Goal: Task Accomplishment & Management: Use online tool/utility

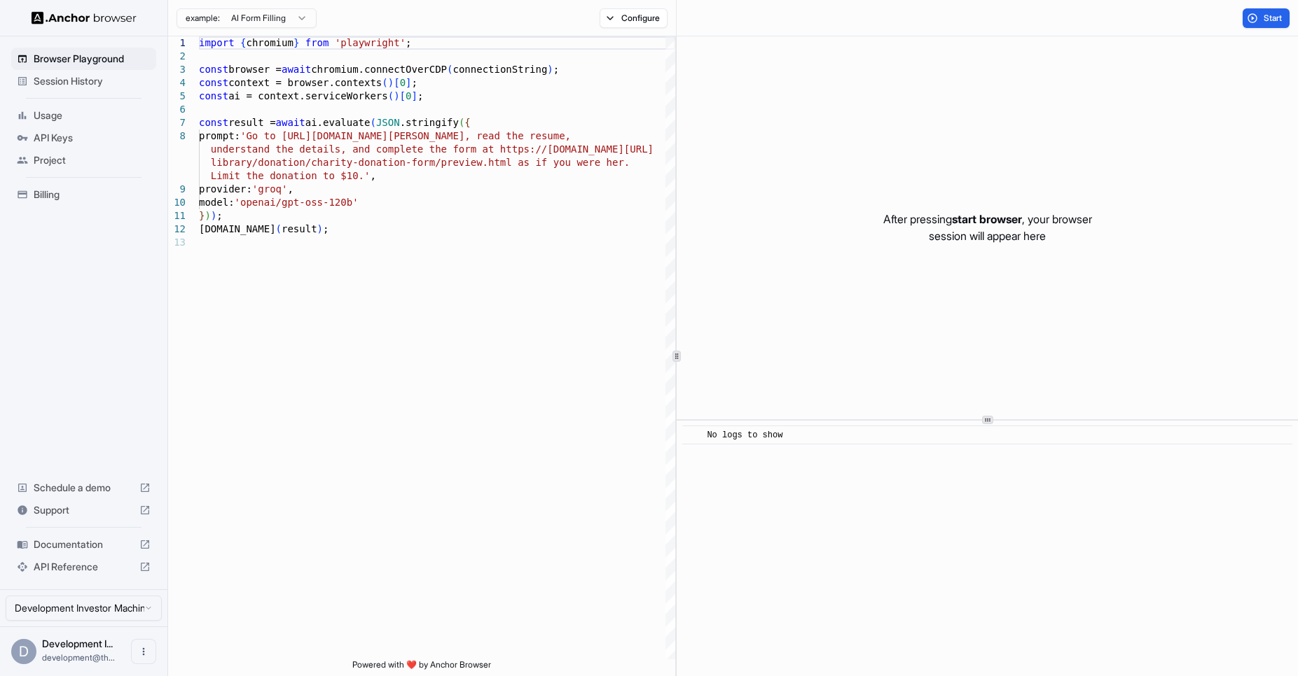
click at [78, 191] on span "Billing" at bounding box center [92, 195] width 117 height 14
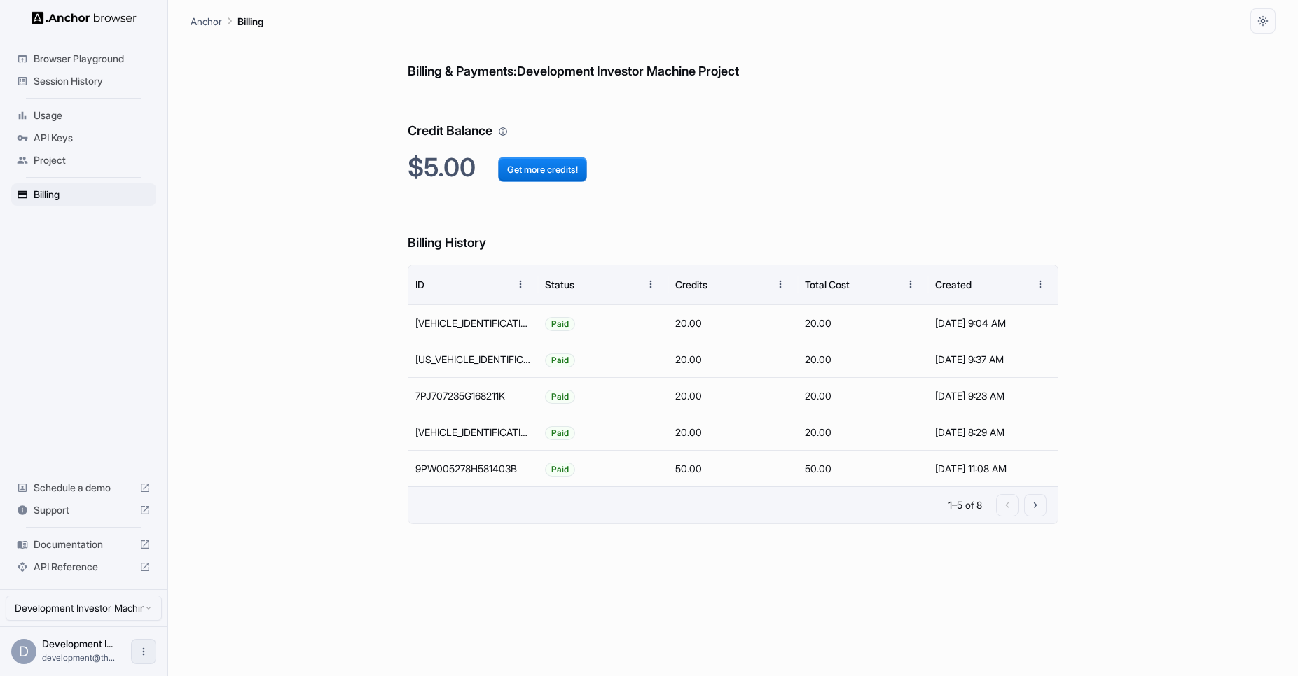
click at [148, 649] on icon "Open menu" at bounding box center [143, 651] width 11 height 11
click at [77, 641] on li "Logout" at bounding box center [102, 652] width 99 height 22
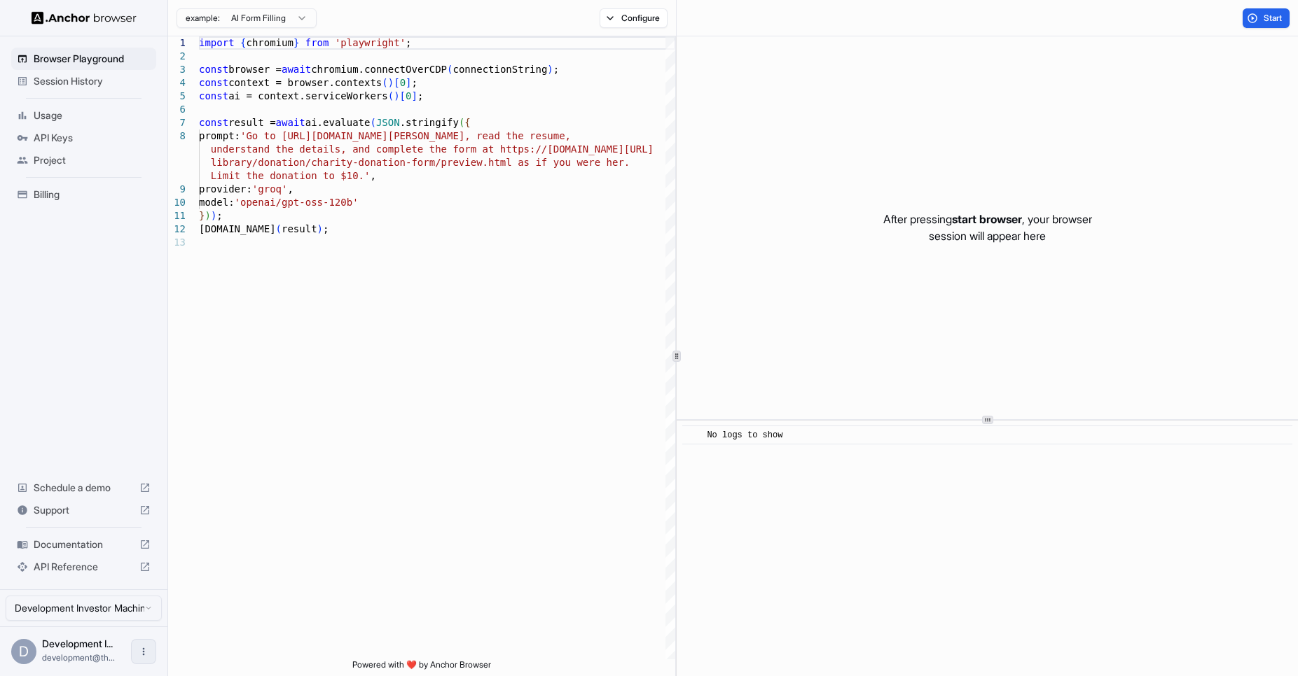
click at [140, 650] on icon "Open menu" at bounding box center [143, 651] width 11 height 11
click at [123, 651] on div at bounding box center [118, 652] width 56 height 14
click at [139, 648] on icon "Open menu" at bounding box center [143, 651] width 11 height 11
click at [142, 648] on icon at bounding box center [139, 652] width 14 height 14
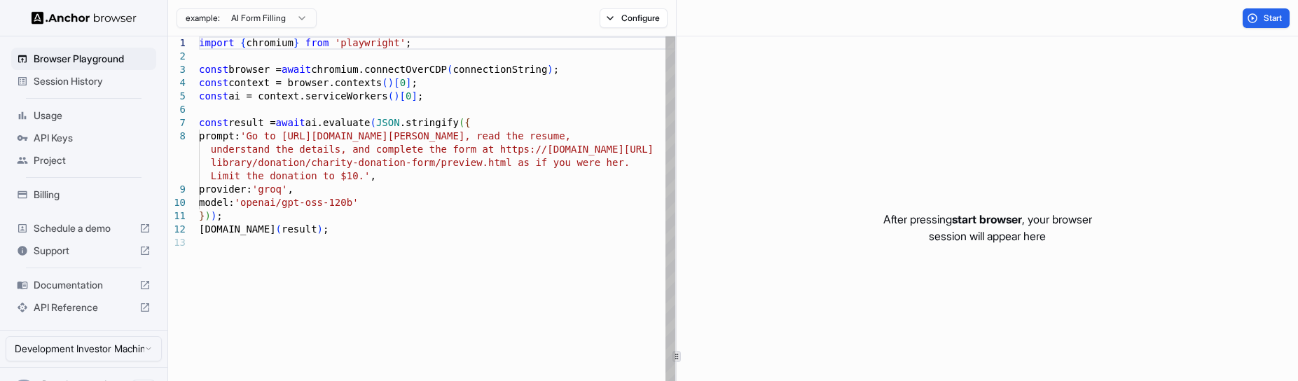
type textarea "**********"
